Goal: Task Accomplishment & Management: Manage account settings

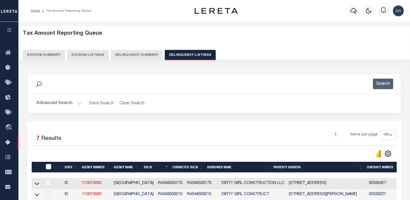
select select "100"
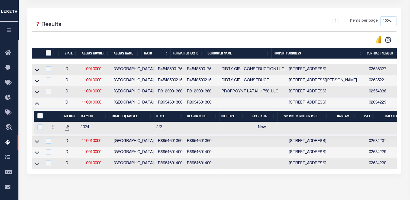
scroll to position [5, 0]
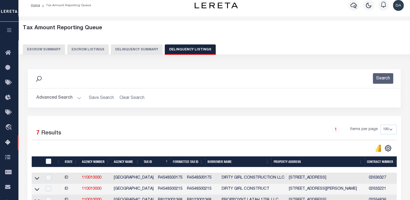
click at [141, 52] on button "Delinquency Summary" at bounding box center [137, 49] width 52 height 10
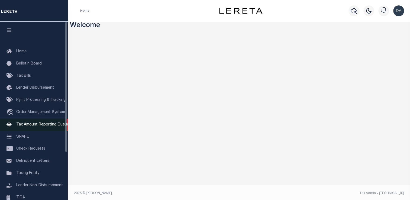
click at [16, 124] on link "Tax Amount Reporting Queue" at bounding box center [34, 125] width 68 height 12
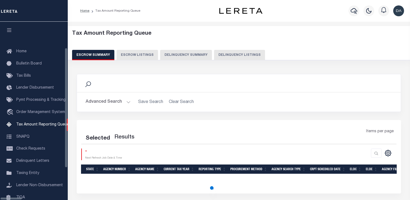
select select "100"
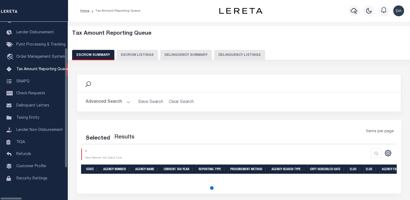
click at [175, 58] on button "Delinquency Summary" at bounding box center [186, 55] width 52 height 10
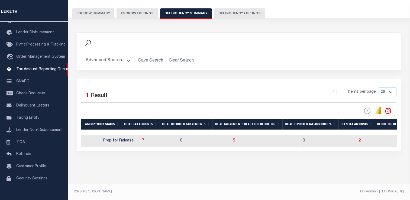
scroll to position [0, 0]
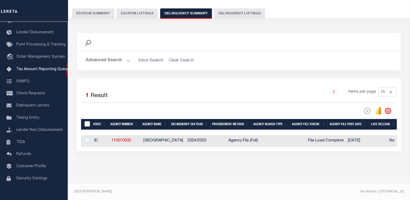
click at [95, 60] on button "Advanced Search" at bounding box center [108, 60] width 45 height 11
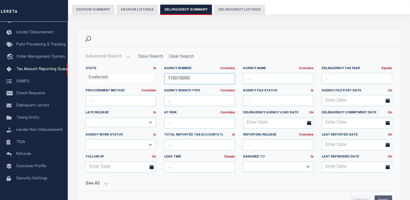
click at [191, 74] on input "110010000" at bounding box center [199, 78] width 70 height 11
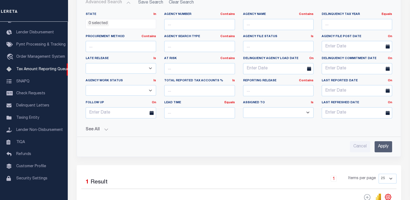
click at [380, 146] on input "Apply" at bounding box center [384, 146] width 18 height 11
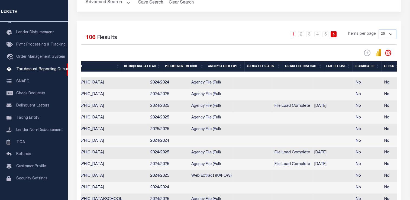
drag, startPoint x: 194, startPoint y: 121, endPoint x: 285, endPoint y: 127, distance: 92.1
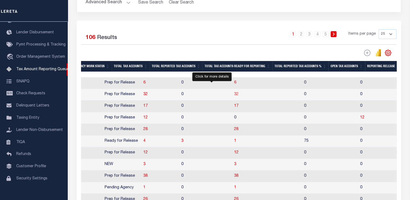
click at [234, 95] on span "32" at bounding box center [236, 94] width 4 height 4
select select "100"
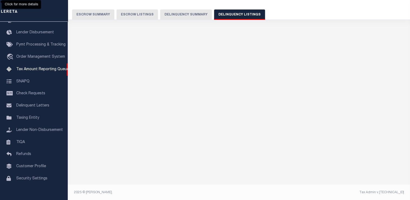
select select "100"
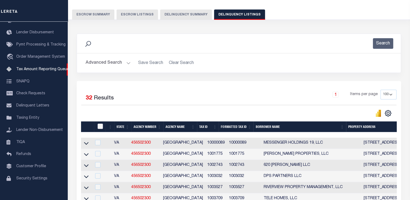
click at [100, 127] on input "checkbox" at bounding box center [100, 126] width 5 height 5
checkbox input "true"
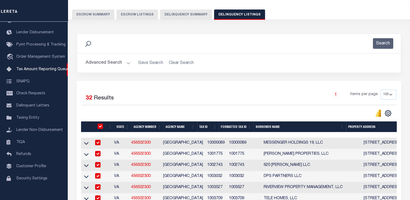
checkbox input "true"
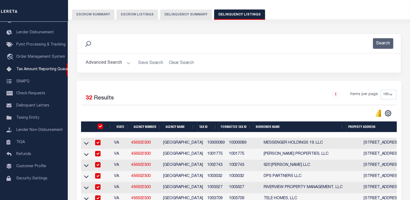
checkbox input "true"
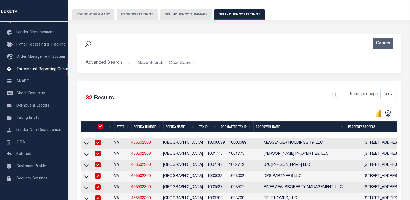
checkbox input "true"
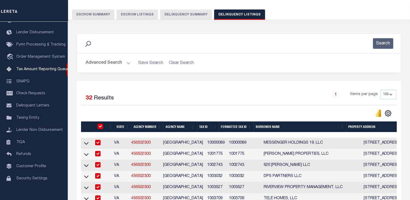
checkbox input "true"
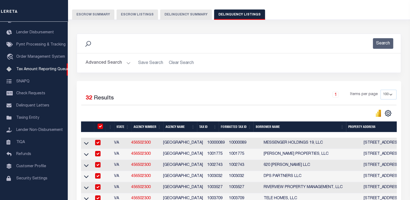
checkbox input "true"
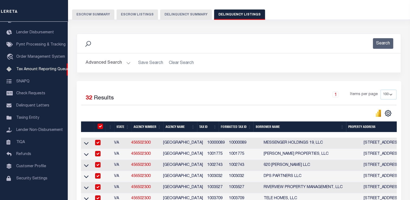
checkbox input "true"
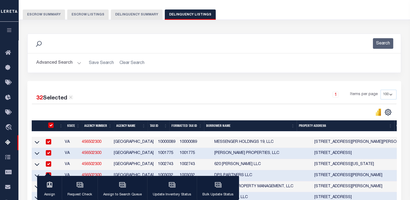
click at [386, 92] on select "10 25 50 100 500" at bounding box center [389, 95] width 16 height 10
select select "25"
click at [381, 90] on select "10 25 50 100 500" at bounding box center [389, 95] width 16 height 10
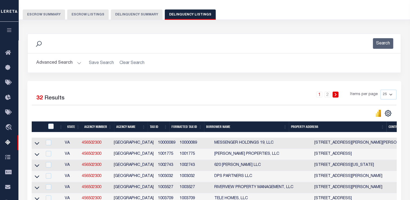
click at [54, 125] on div at bounding box center [51, 127] width 9 height 6
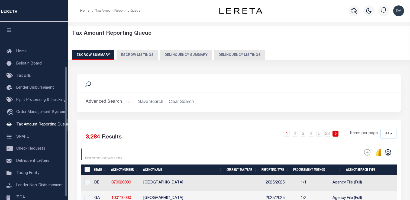
select select "100"
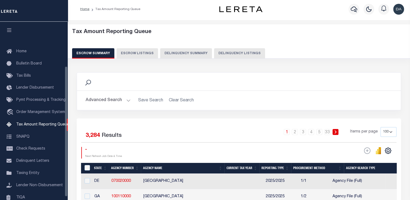
scroll to position [61, 0]
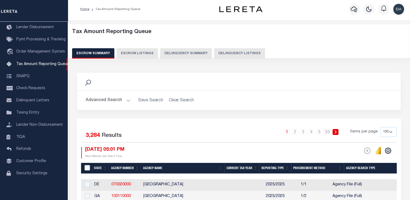
click at [186, 50] on button "Delinquency Summary" at bounding box center [186, 53] width 52 height 10
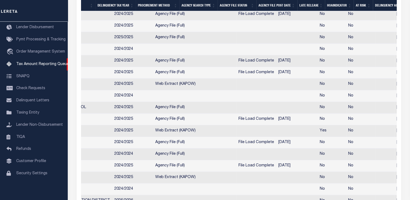
scroll to position [0, 282]
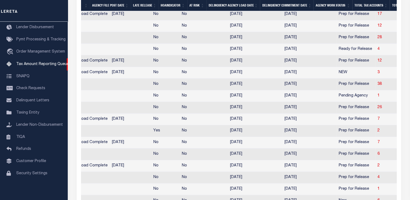
drag, startPoint x: 213, startPoint y: 121, endPoint x: 263, endPoint y: 123, distance: 51.0
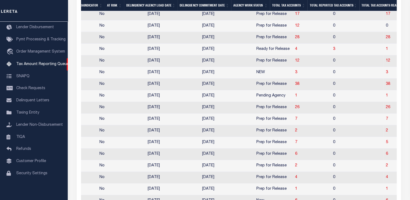
scroll to position [0, 443]
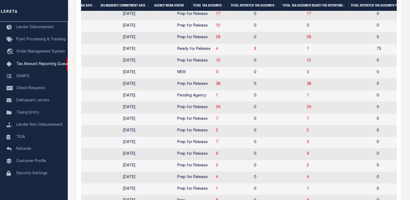
drag, startPoint x: 218, startPoint y: 118, endPoint x: 247, endPoint y: 121, distance: 29.7
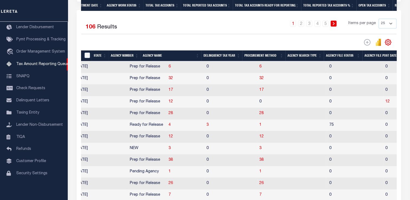
scroll to position [0, 491]
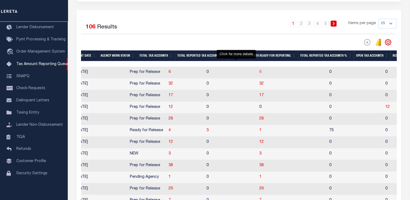
click at [259, 71] on span "6" at bounding box center [260, 72] width 2 height 4
select select "25"
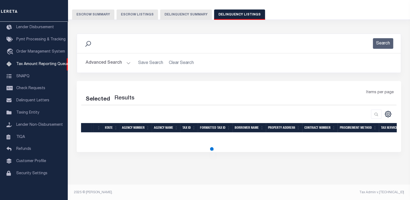
select select "25"
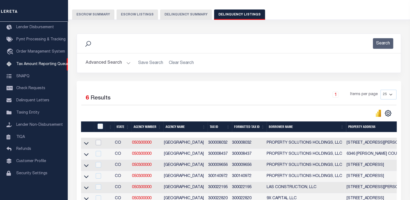
click at [101, 141] on input "checkbox" at bounding box center [98, 142] width 5 height 5
checkbox input "true"
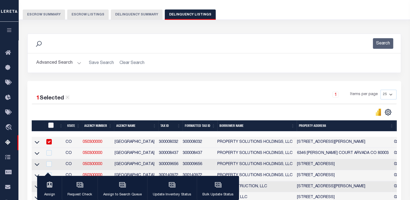
click at [50, 125] on input "checkbox" at bounding box center [50, 125] width 5 height 5
checkbox input "true"
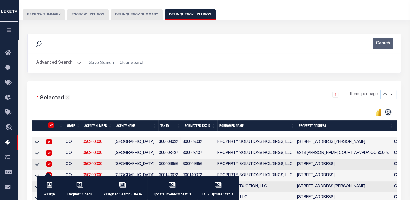
checkbox input "true"
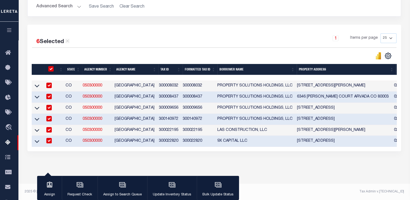
click at [49, 83] on input "checkbox" at bounding box center [48, 85] width 5 height 5
checkbox input "false"
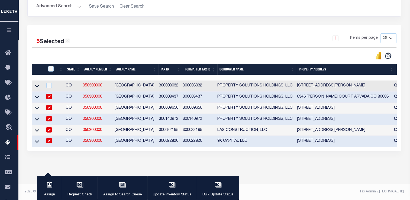
click at [51, 95] on input "checkbox" at bounding box center [48, 96] width 5 height 5
checkbox input "false"
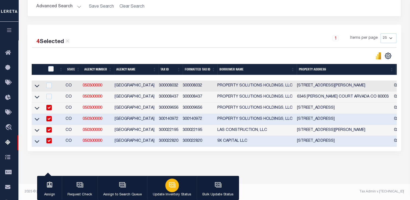
click at [169, 188] on icon "button" at bounding box center [172, 184] width 7 height 7
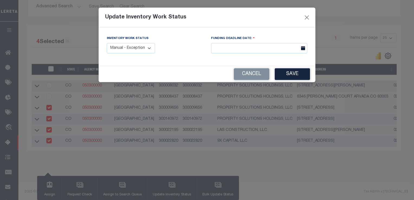
click at [141, 52] on select "Manual - Exception Pended - Awaiting Search Late Add Exception Completed" at bounding box center [131, 48] width 48 height 11
click at [107, 43] on select "Manual - Exception Pended - Awaiting Search Late Add Exception Completed" at bounding box center [131, 48] width 48 height 11
drag, startPoint x: 293, startPoint y: 67, endPoint x: 297, endPoint y: 71, distance: 5.6
click at [293, 68] on div "Cancel Save" at bounding box center [207, 74] width 217 height 16
click at [298, 74] on button "Save" at bounding box center [292, 74] width 35 height 12
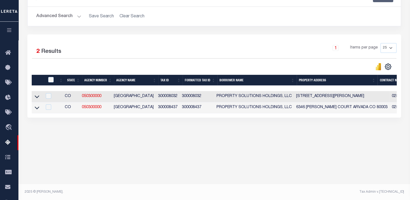
scroll to position [6, 0]
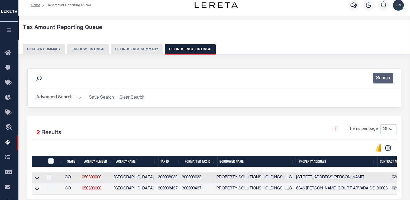
click at [118, 49] on button "Delinquency Summary" at bounding box center [137, 49] width 52 height 10
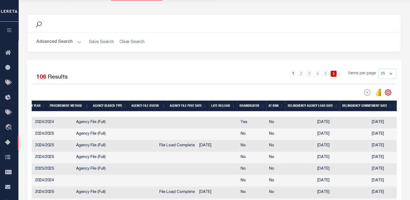
scroll to position [0, 0]
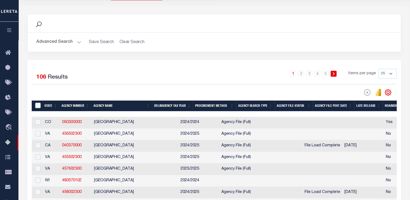
drag, startPoint x: 125, startPoint y: 121, endPoint x: 68, endPoint y: 119, distance: 56.7
drag, startPoint x: 82, startPoint y: 124, endPoint x: 60, endPoint y: 126, distance: 22.9
click at [60, 126] on td "050300000" at bounding box center [76, 123] width 32 height 12
checkbox input "true"
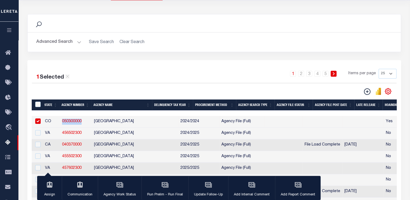
copy link "050300000"
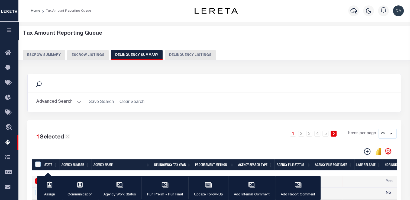
drag, startPoint x: 65, startPoint y: 100, endPoint x: 69, endPoint y: 99, distance: 4.0
click at [69, 99] on button "Advanced Search" at bounding box center [58, 102] width 45 height 11
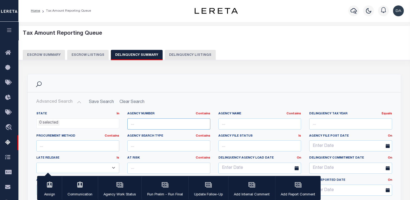
click at [163, 118] on input "text" at bounding box center [168, 123] width 83 height 11
paste input "050300000"
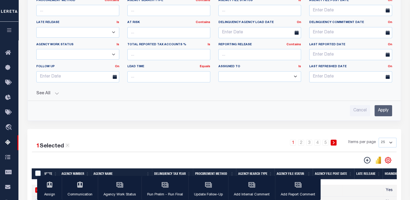
type input "050300000"
click at [381, 110] on input "Apply" at bounding box center [384, 110] width 18 height 11
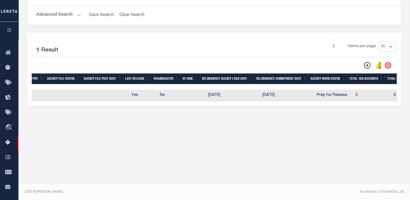
scroll to position [0, 242]
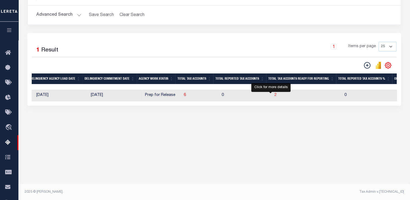
click at [275, 97] on span "2" at bounding box center [276, 95] width 2 height 4
select select "25"
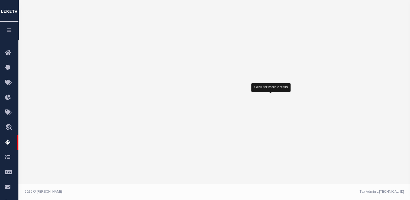
select select "25"
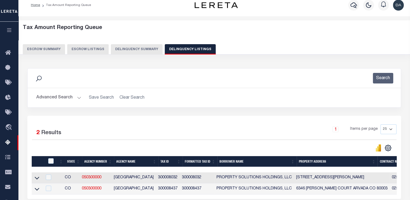
click at [137, 45] on button "Delinquency Summary" at bounding box center [137, 49] width 52 height 10
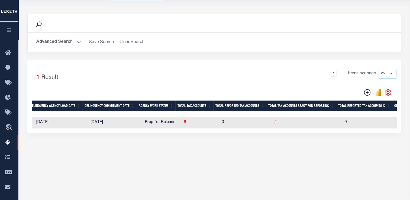
click at [239, 120] on td "0" at bounding box center [246, 123] width 53 height 12
checkbox input "true"
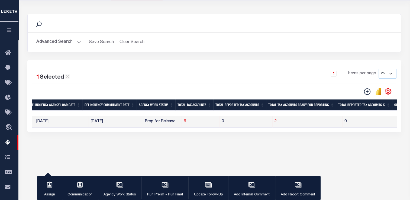
click at [272, 124] on td "2" at bounding box center [307, 122] width 70 height 12
checkbox input "false"
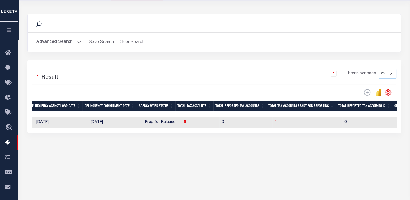
click at [281, 127] on td "2" at bounding box center [307, 123] width 70 height 12
checkbox input "true"
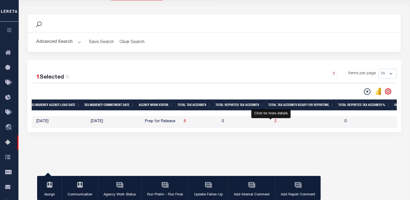
click at [275, 123] on span "2" at bounding box center [276, 122] width 2 height 4
select select "25"
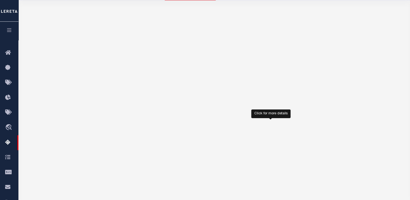
select select "25"
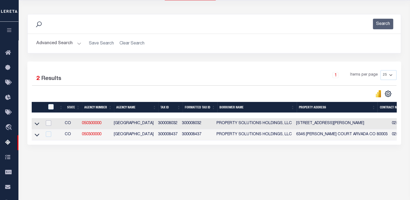
click at [51, 125] on input "checkbox" at bounding box center [48, 122] width 5 height 5
checkbox input "true"
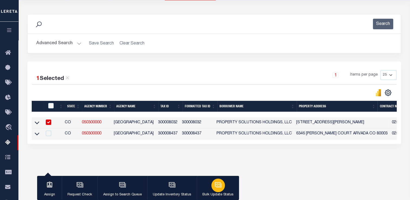
click at [215, 189] on div "button" at bounding box center [218, 186] width 14 height 14
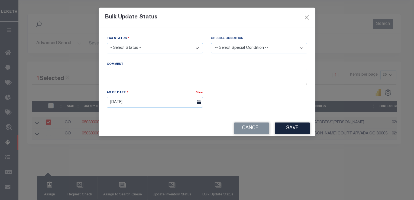
drag, startPoint x: 171, startPoint y: 47, endPoint x: 171, endPoint y: 54, distance: 7.1
click at [171, 47] on select "- Select Status - Paid No Tax Due" at bounding box center [155, 48] width 96 height 11
select select "PYD"
click at [107, 43] on select "- Select Status - Paid No Tax Due" at bounding box center [155, 48] width 96 height 11
click at [303, 128] on button "Save" at bounding box center [292, 129] width 35 height 12
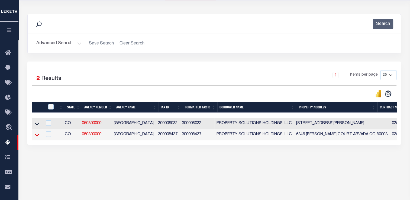
click at [38, 136] on icon at bounding box center [37, 135] width 5 height 6
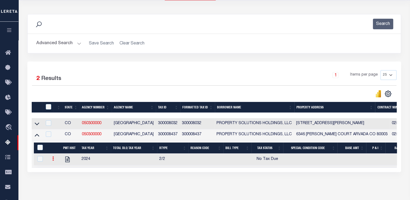
click at [52, 161] on icon at bounding box center [53, 158] width 2 height 4
click at [60, 179] on img "" at bounding box center [59, 177] width 5 height 6
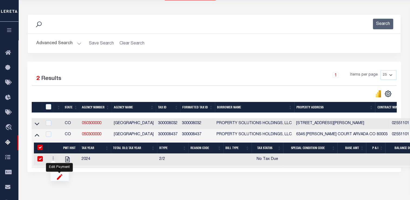
select select "NTX"
select select
type input "[DATE]"
checkbox input "true"
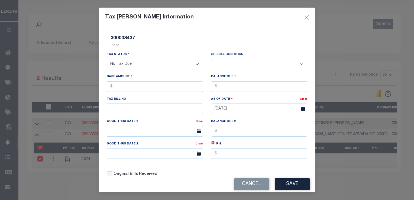
click at [142, 66] on select "- Select Status - Open Due/Unpaid Paid Incomplete No Tax Due Internal Refund Pr…" at bounding box center [155, 64] width 96 height 11
select select "DUE"
click at [107, 59] on select "- Select Status - Open Due/Unpaid Paid Incomplete No Tax Due Internal Refund Pr…" at bounding box center [155, 64] width 96 height 11
select select "0"
click at [297, 181] on button "Save" at bounding box center [292, 184] width 35 height 12
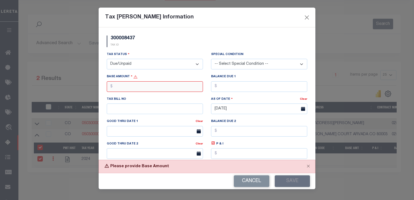
click at [141, 82] on input "text" at bounding box center [155, 86] width 96 height 11
click at [144, 85] on input "text" at bounding box center [155, 86] width 96 height 11
type input "$100.00"
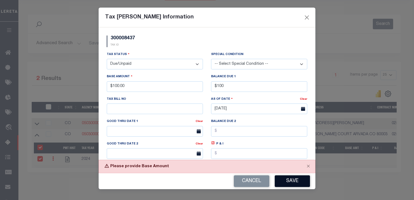
type input "$100.00"
click at [292, 179] on button "Save" at bounding box center [292, 181] width 35 height 12
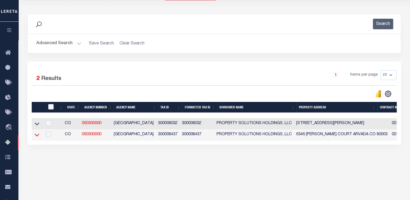
click at [39, 136] on icon at bounding box center [37, 135] width 5 height 6
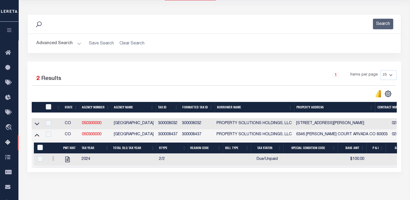
scroll to position [0, 0]
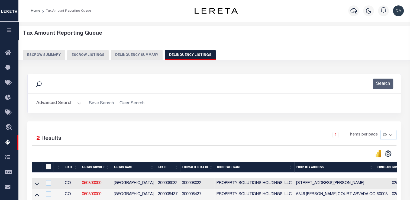
click at [136, 53] on button "Delinquency Summary" at bounding box center [137, 55] width 52 height 10
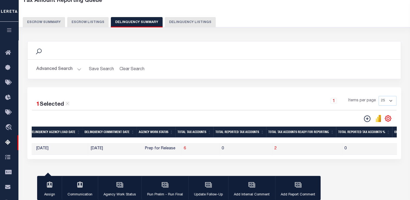
scroll to position [6, 0]
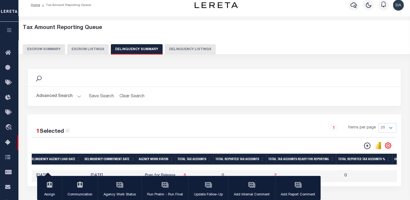
click at [213, 110] on div "Search Advanced Search Save Search Clear Search SummaryGridWrapper_dynamictable…" at bounding box center [214, 91] width 382 height 46
click at [52, 98] on button "Advanced Search" at bounding box center [58, 96] width 45 height 11
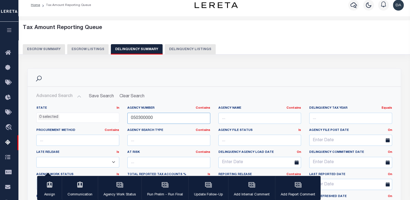
click at [169, 115] on input "050300000" at bounding box center [168, 118] width 83 height 11
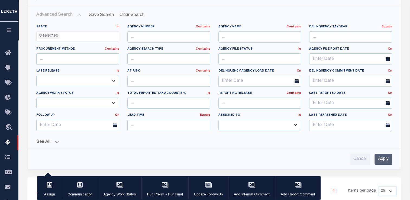
click at [379, 157] on input "Apply" at bounding box center [384, 159] width 18 height 11
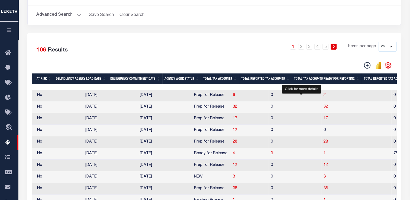
click at [324, 109] on span "32" at bounding box center [326, 107] width 4 height 4
select select "25"
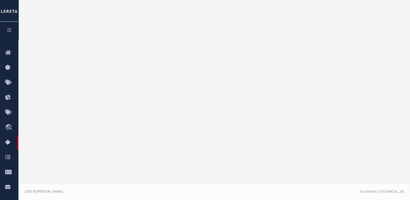
select select "25"
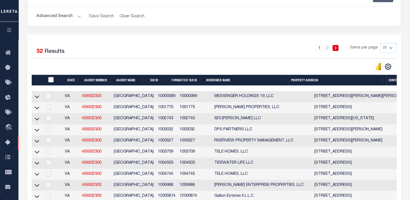
click at [50, 79] on input "checkbox" at bounding box center [50, 79] width 5 height 5
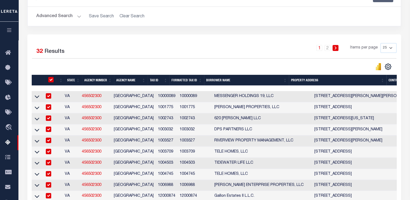
checkbox input "true"
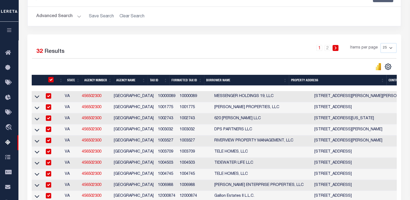
checkbox input "true"
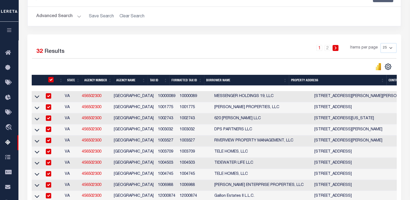
checkbox input "true"
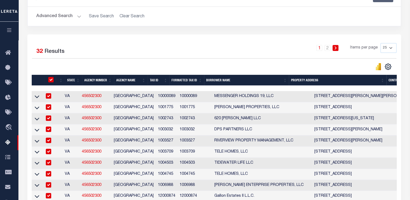
checkbox input "true"
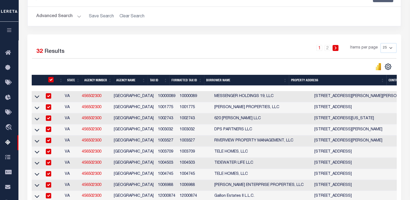
checkbox input "true"
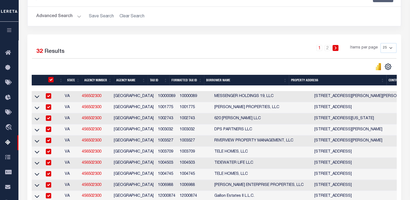
checkbox input "true"
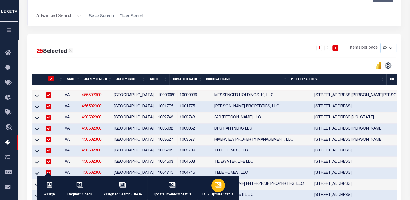
click at [212, 187] on div "button" at bounding box center [218, 186] width 14 height 14
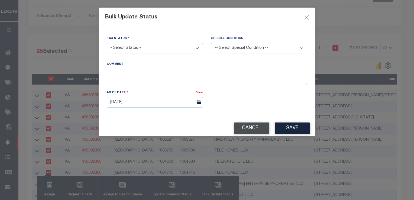
click at [246, 133] on button "Cancel" at bounding box center [252, 129] width 36 height 12
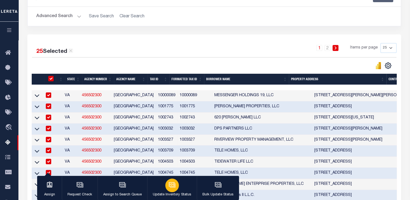
click at [179, 190] on button "Update Inventory Status" at bounding box center [172, 188] width 50 height 24
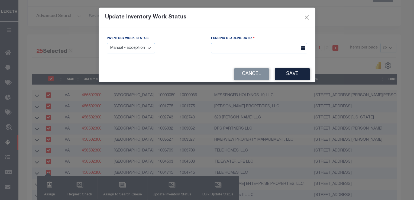
click at [146, 44] on select "Manual - Exception Pended - Awaiting Search Late Add Exception Completed" at bounding box center [131, 48] width 48 height 11
click at [296, 71] on button "Save" at bounding box center [292, 74] width 35 height 12
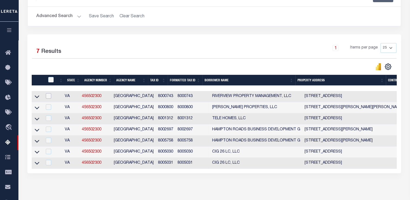
click at [51, 96] on input "checkbox" at bounding box center [48, 95] width 5 height 5
checkbox input "true"
checkbox input "false"
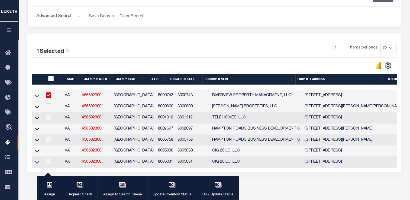
click at [51, 107] on input "checkbox" at bounding box center [48, 106] width 5 height 5
checkbox input "true"
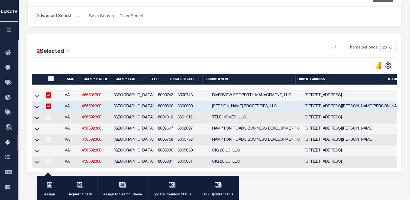
click at [51, 121] on div at bounding box center [47, 118] width 7 height 6
checkbox input "true"
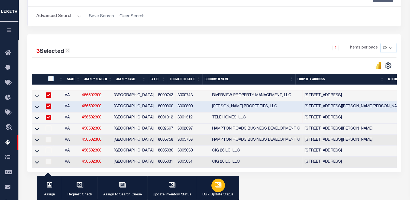
click at [217, 190] on div "button" at bounding box center [218, 186] width 14 height 14
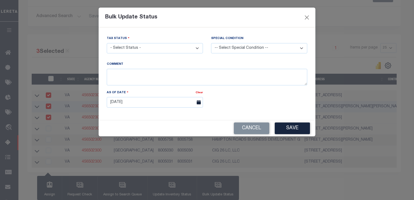
click at [142, 49] on select "- Select Status - Paid No Tax Due" at bounding box center [155, 48] width 96 height 11
select select "PYD"
click at [107, 43] on select "- Select Status - Paid No Tax Due" at bounding box center [155, 48] width 96 height 11
click at [295, 128] on button "Save" at bounding box center [292, 129] width 35 height 12
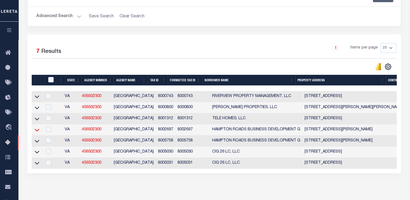
click at [38, 131] on icon at bounding box center [37, 130] width 5 height 6
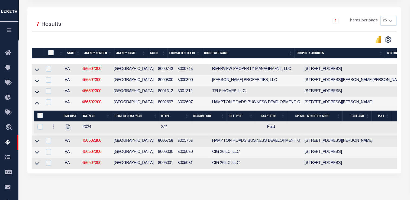
scroll to position [141, 0]
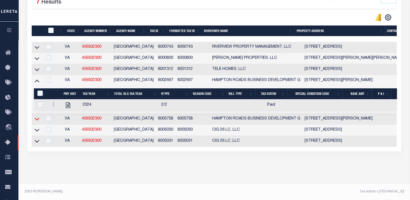
click at [36, 116] on icon at bounding box center [37, 119] width 5 height 6
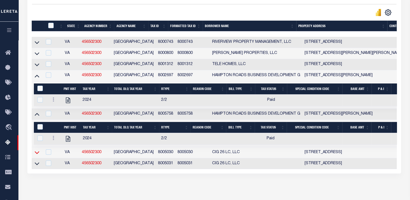
click at [36, 152] on icon at bounding box center [37, 153] width 5 height 6
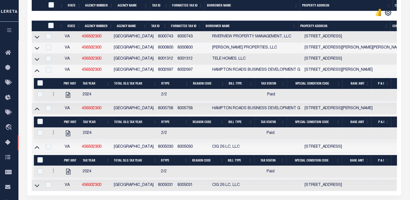
scroll to position [191, 0]
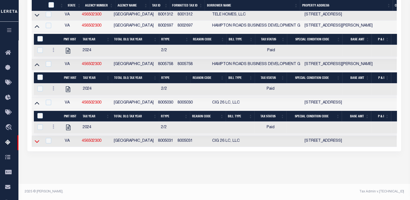
click at [37, 140] on icon at bounding box center [37, 141] width 5 height 3
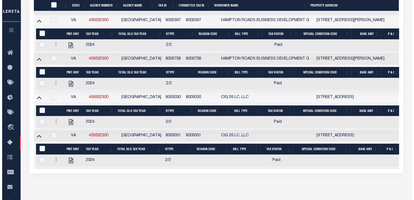
scroll to position [180, 0]
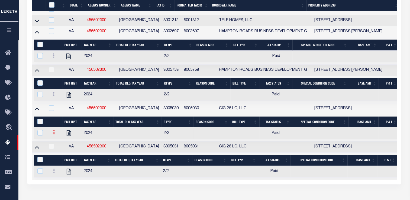
click at [52, 133] on link at bounding box center [54, 133] width 6 height 4
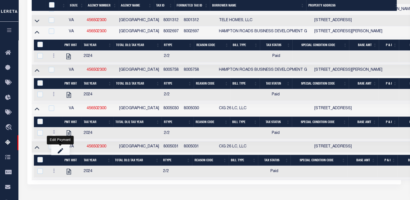
click at [56, 155] on link "" at bounding box center [60, 150] width 18 height 9
select select "PYD"
select select
checkbox input "true"
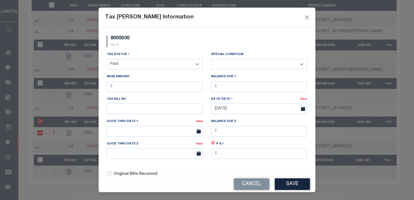
click at [134, 71] on div "Tax Status - Select Status - Open Due/Unpaid Paid Incomplete No Tax Due Interna…" at bounding box center [155, 63] width 104 height 22
click at [146, 66] on select "- Select Status - Open Due/Unpaid Paid Incomplete No Tax Due Internal Refund Pr…" at bounding box center [155, 64] width 96 height 11
select select "DUE"
click at [107, 59] on select "- Select Status - Open Due/Unpaid Paid Incomplete No Tax Due Internal Refund Pr…" at bounding box center [155, 64] width 96 height 11
select select "0"
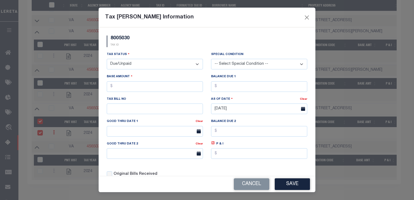
click at [153, 94] on div "Base Amount" at bounding box center [155, 85] width 104 height 22
click at [158, 91] on input "text" at bounding box center [155, 86] width 96 height 11
type input "$2,000.00"
click at [253, 83] on input "text" at bounding box center [259, 86] width 96 height 11
type input "$3,213.00"
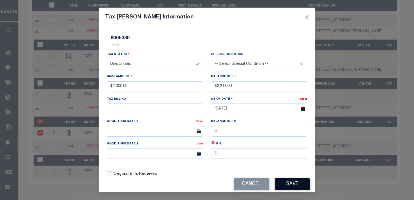
click at [294, 189] on button "Save" at bounding box center [292, 184] width 35 height 12
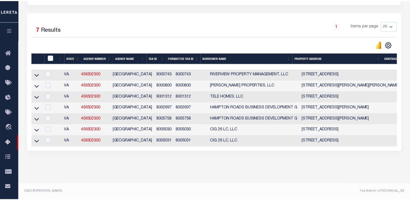
scroll to position [114, 0]
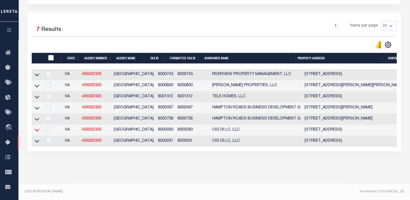
click at [38, 129] on icon at bounding box center [37, 130] width 5 height 3
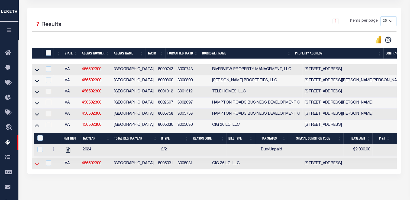
click at [38, 165] on icon at bounding box center [37, 164] width 5 height 3
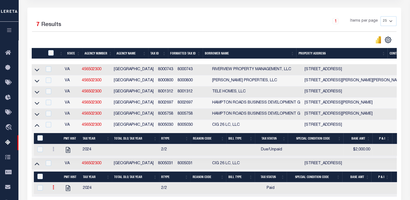
click at [54, 189] on icon at bounding box center [54, 187] width 2 height 4
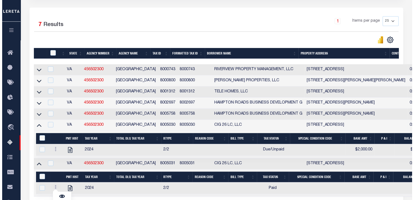
scroll to position [165, 0]
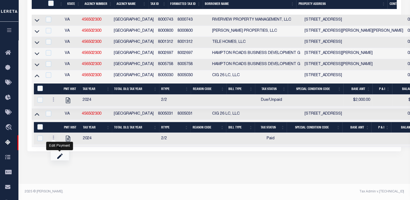
click at [62, 160] on link "" at bounding box center [60, 156] width 18 height 9
checkbox input "true"
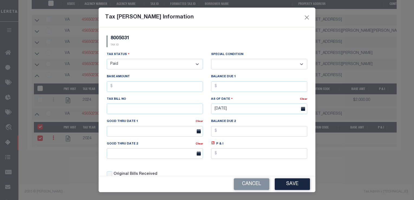
click at [130, 63] on select "- Select Status - Open Due/Unpaid Paid Incomplete No Tax Due Internal Refund Pr…" at bounding box center [155, 64] width 96 height 11
select select "DUE"
click at [107, 59] on select "- Select Status - Open Due/Unpaid Paid Incomplete No Tax Due Internal Refund Pr…" at bounding box center [155, 64] width 96 height 11
select select "0"
click at [146, 86] on input "text" at bounding box center [155, 86] width 96 height 11
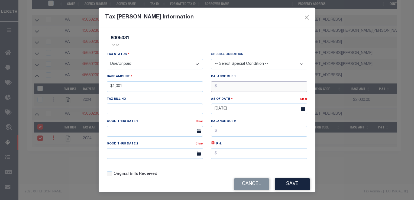
type input "$1,001.00"
type input "$1,002.00"
click at [303, 187] on button "Save" at bounding box center [292, 184] width 35 height 12
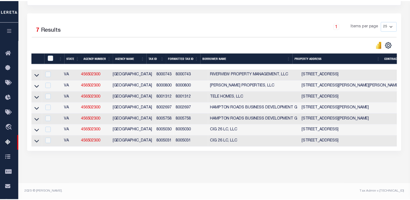
scroll to position [114, 0]
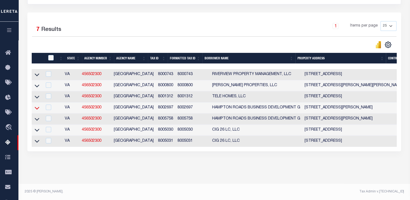
click at [35, 105] on icon at bounding box center [37, 108] width 5 height 6
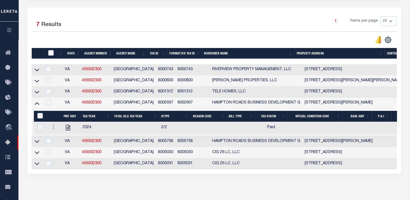
click at [35, 105] on icon at bounding box center [37, 103] width 5 height 6
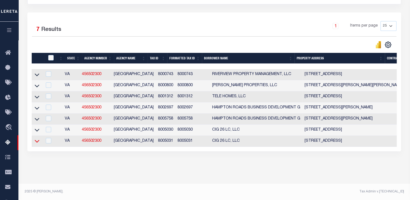
click at [39, 139] on icon at bounding box center [37, 141] width 5 height 6
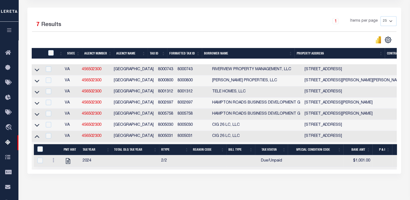
click at [39, 138] on icon at bounding box center [37, 136] width 5 height 3
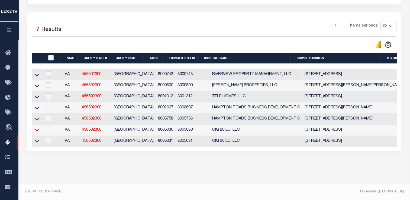
click at [38, 127] on icon at bounding box center [37, 130] width 5 height 6
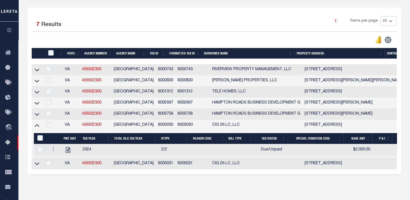
click at [38, 127] on icon at bounding box center [37, 125] width 5 height 3
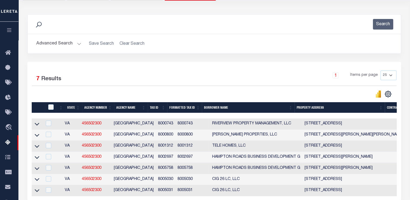
scroll to position [5, 0]
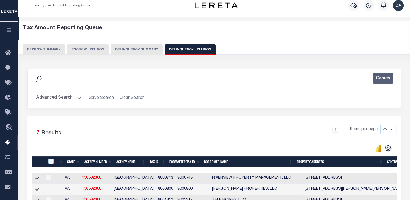
click at [123, 53] on button "Delinquency Summary" at bounding box center [137, 49] width 52 height 10
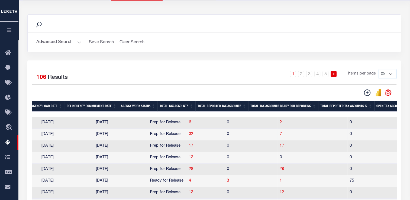
scroll to position [0, 446]
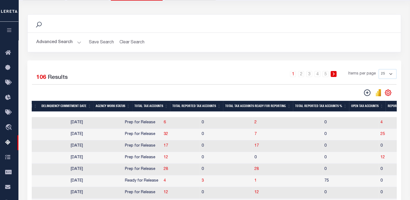
drag, startPoint x: 243, startPoint y: 139, endPoint x: 270, endPoint y: 137, distance: 27.2
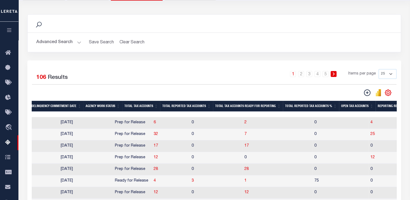
click at [189, 133] on td "0" at bounding box center [215, 135] width 53 height 12
checkbox input "true"
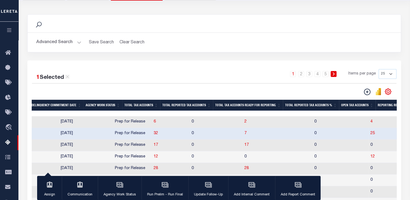
click at [189, 122] on td "0" at bounding box center [215, 122] width 53 height 12
checkbox input "true"
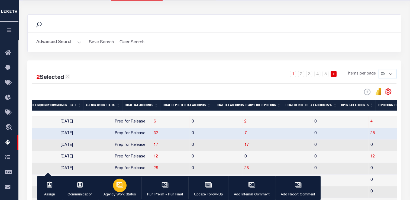
click at [130, 187] on button "Agency Work Status" at bounding box center [120, 188] width 44 height 24
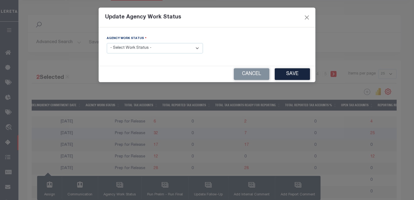
click at [144, 46] on select "- Select Work Status - In Progress Pending Agency Follow-up Pending QC Ready fo…" at bounding box center [155, 48] width 96 height 11
click at [107, 43] on select "- Select Work Status - In Progress Pending Agency Follow-up Pending QC Ready fo…" at bounding box center [155, 48] width 96 height 11
drag, startPoint x: 177, startPoint y: 46, endPoint x: 176, endPoint y: 52, distance: 5.9
click at [177, 46] on select "- Select Work Status - In Progress Pending Agency Follow-up Pending QC Ready fo…" at bounding box center [155, 48] width 96 height 11
select select "7"
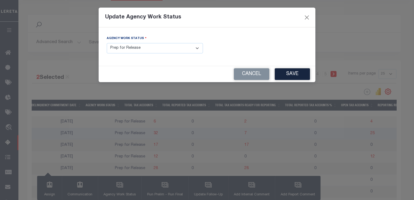
click at [107, 43] on select "- Select Work Status - In Progress Pending Agency Follow-up Pending QC Ready fo…" at bounding box center [155, 48] width 96 height 11
click at [300, 77] on button "Save" at bounding box center [292, 74] width 35 height 12
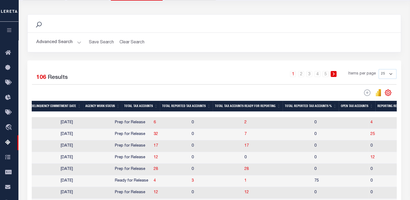
click at [244, 135] on td "7" at bounding box center [277, 135] width 70 height 12
checkbox input "true"
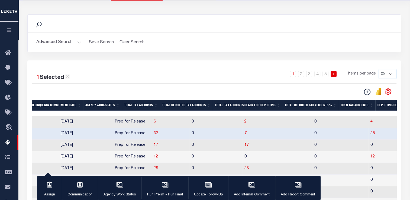
click at [242, 120] on td "2" at bounding box center [277, 122] width 70 height 12
checkbox input "true"
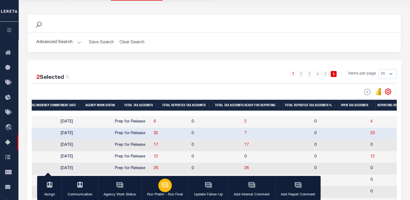
click at [169, 190] on button "Run Prelim - Run Final" at bounding box center [164, 188] width 47 height 24
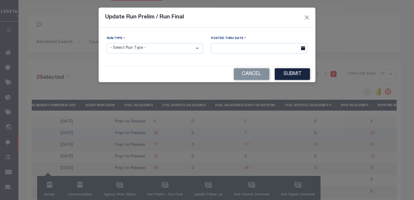
drag, startPoint x: 189, startPoint y: 46, endPoint x: 187, endPoint y: 52, distance: 6.1
click at [189, 46] on select "- Select Run Type - Prelim Run Final Run" at bounding box center [155, 48] width 96 height 11
select select "P"
click at [107, 43] on select "- Select Run Type - Prelim Run Final Run" at bounding box center [155, 48] width 96 height 11
click at [245, 53] on body "Home Tax Amount Reporting Queue Profile" at bounding box center [207, 200] width 414 height 520
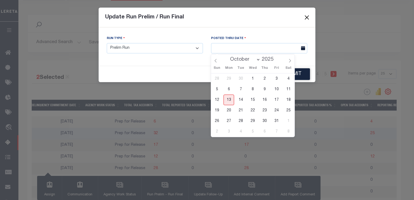
click at [225, 101] on span "13" at bounding box center [229, 100] width 11 height 11
type input "[DATE]"
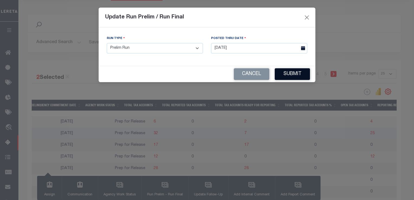
click at [298, 76] on button "Submit" at bounding box center [292, 74] width 35 height 12
